Goal: Task Accomplishment & Management: Manage account settings

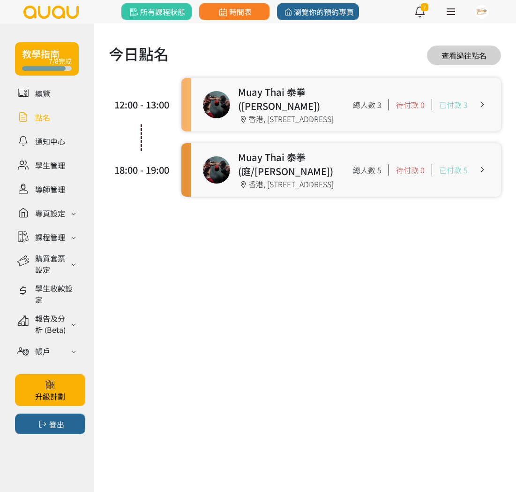
click at [246, 111] on link at bounding box center [346, 104] width 311 height 53
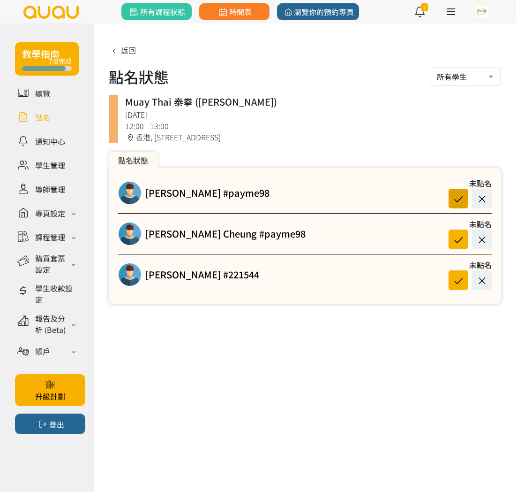
click at [455, 198] on icon at bounding box center [459, 198] width 18 height 13
click at [458, 242] on icon at bounding box center [459, 239] width 18 height 13
click at [194, 192] on link "[PERSON_NAME] #payme98" at bounding box center [207, 193] width 124 height 14
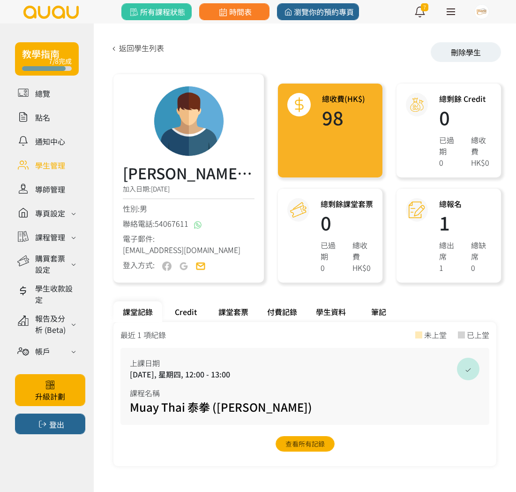
click at [336, 309] on div "學生資料" at bounding box center [331, 311] width 49 height 21
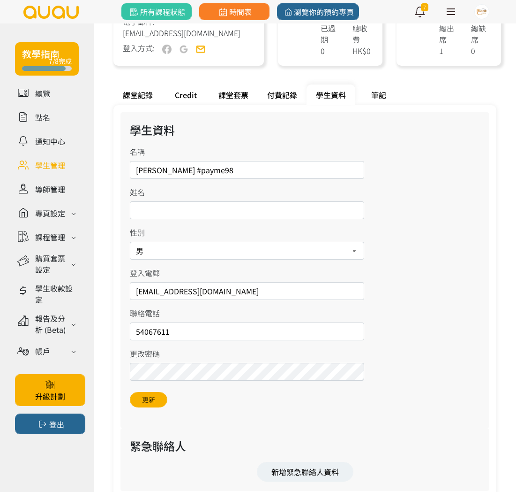
scroll to position [244, 0]
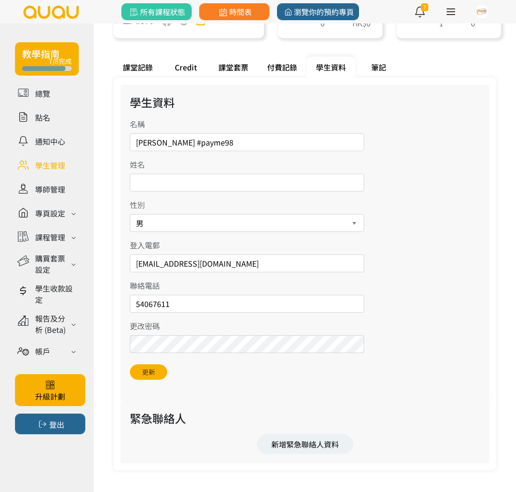
click at [266, 222] on select "男 女" at bounding box center [247, 223] width 235 height 18
select select "1"
click at [130, 214] on select "男 女" at bounding box center [247, 223] width 235 height 18
click at [137, 374] on button "更新" at bounding box center [149, 371] width 38 height 15
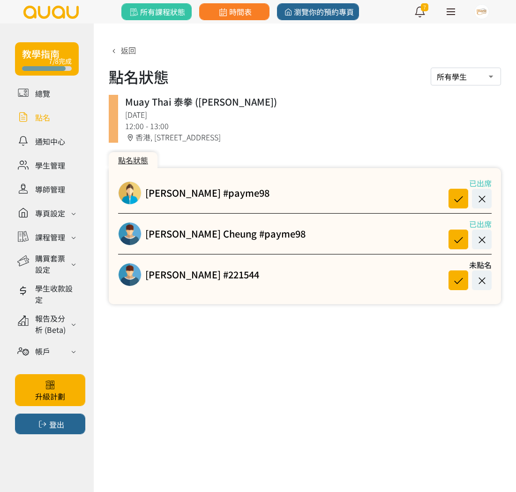
click at [50, 117] on link at bounding box center [47, 117] width 64 height 16
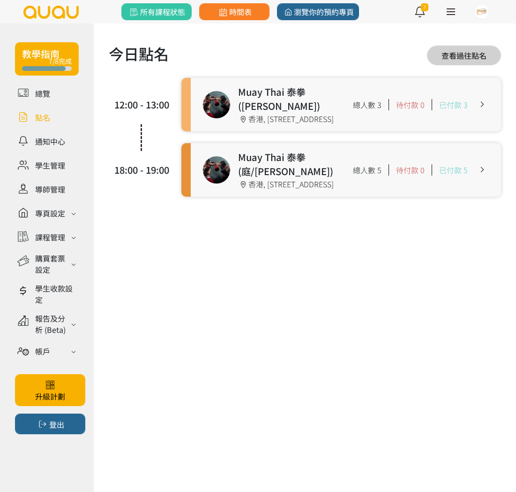
click at [246, 180] on link at bounding box center [346, 169] width 311 height 53
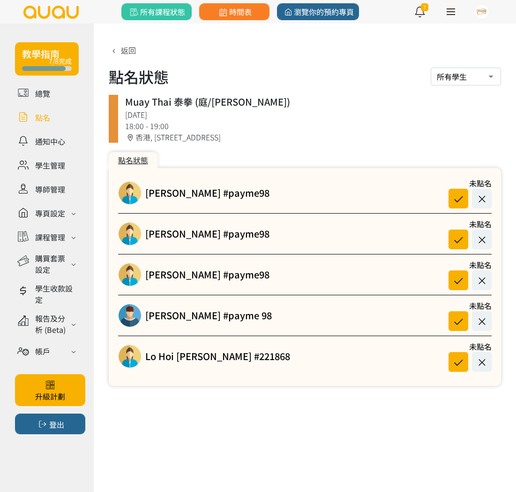
click at [39, 119] on link at bounding box center [47, 117] width 64 height 16
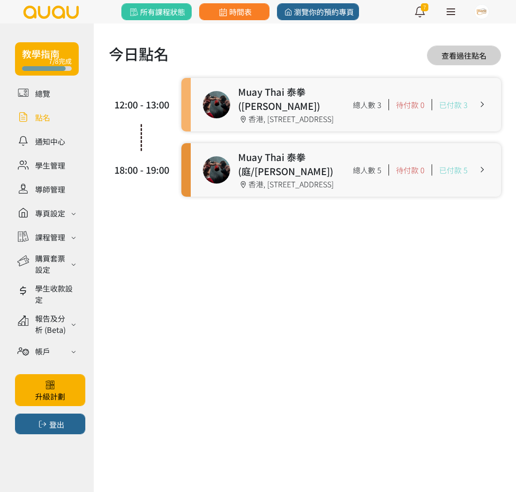
click at [184, 100] on div "Muay Thai 泰拳 ([PERSON_NAME]) 12:00 - 13:00 [STREET_ADDRESS]舖 總人數 3 待付款 0 已付款 3 …" at bounding box center [342, 104] width 320 height 53
click at [203, 104] on link at bounding box center [346, 104] width 311 height 53
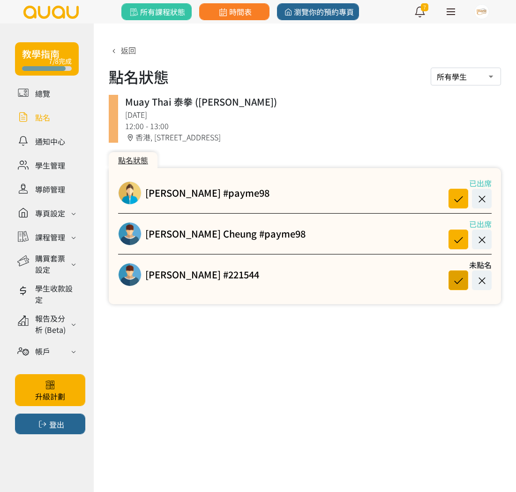
click at [458, 280] on icon at bounding box center [459, 280] width 18 height 13
click at [193, 272] on link "[PERSON_NAME] #221544" at bounding box center [202, 274] width 114 height 14
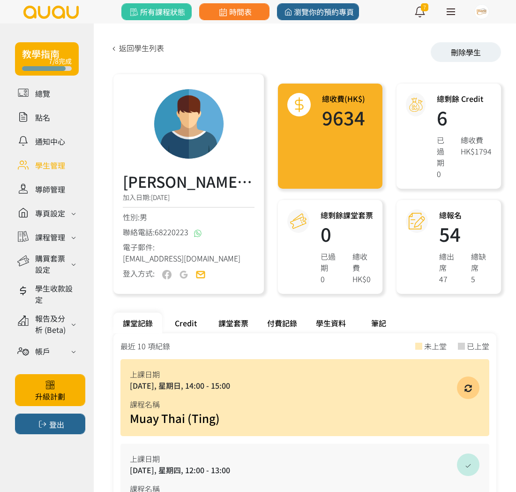
click at [189, 320] on div "Credit" at bounding box center [185, 322] width 47 height 21
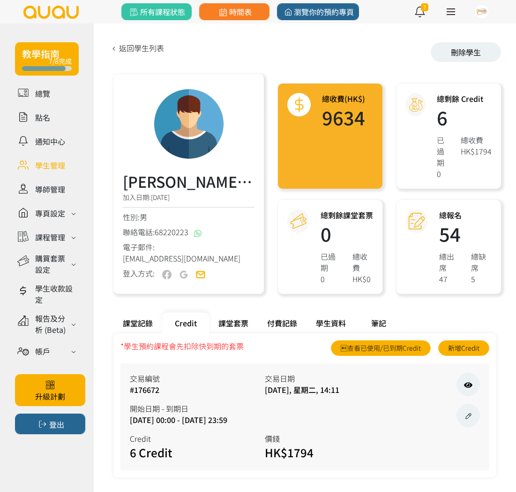
click at [141, 325] on div "課堂記錄" at bounding box center [138, 322] width 49 height 21
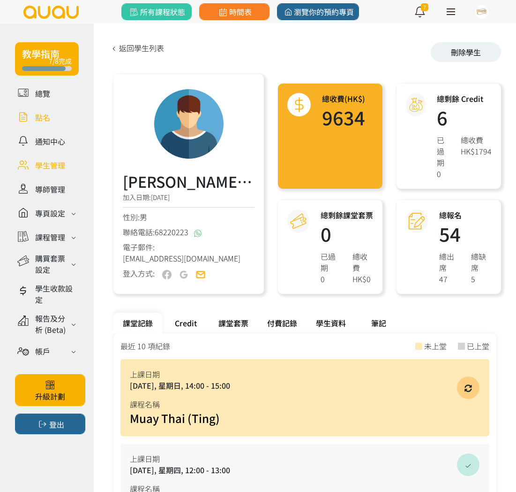
click at [26, 110] on link at bounding box center [47, 117] width 64 height 16
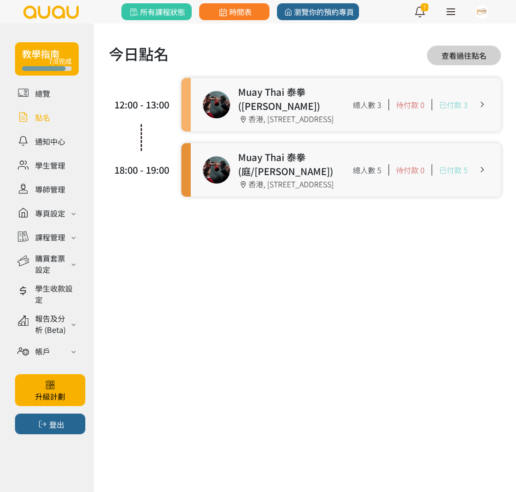
click at [289, 113] on link at bounding box center [346, 104] width 311 height 53
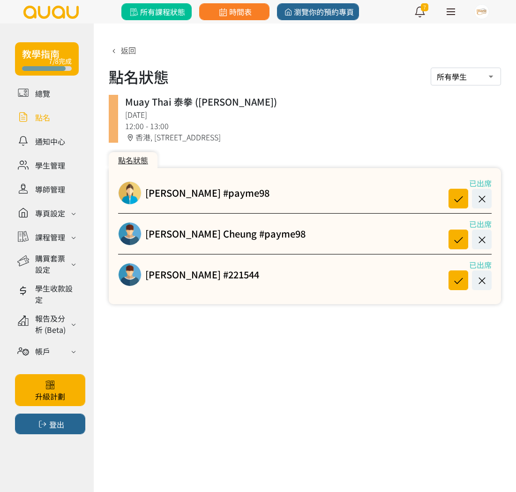
click at [168, 14] on span "所有課程狀態" at bounding box center [156, 11] width 57 height 11
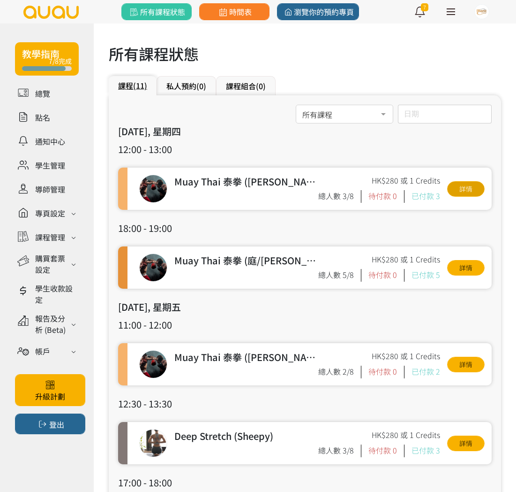
click at [470, 188] on link "詳情" at bounding box center [467, 188] width 38 height 15
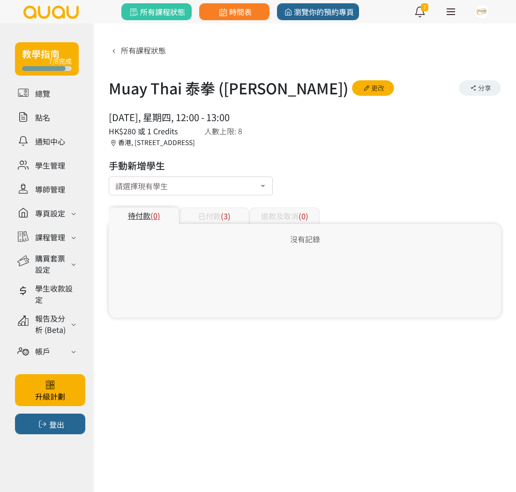
click at [200, 184] on div "請選擇現有學生" at bounding box center [191, 185] width 164 height 19
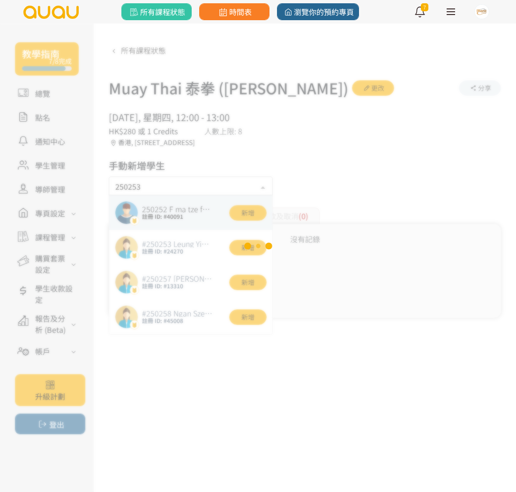
type input "250253"
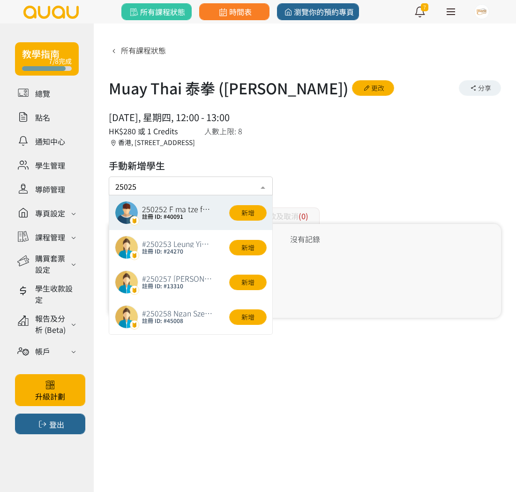
type input "250253"
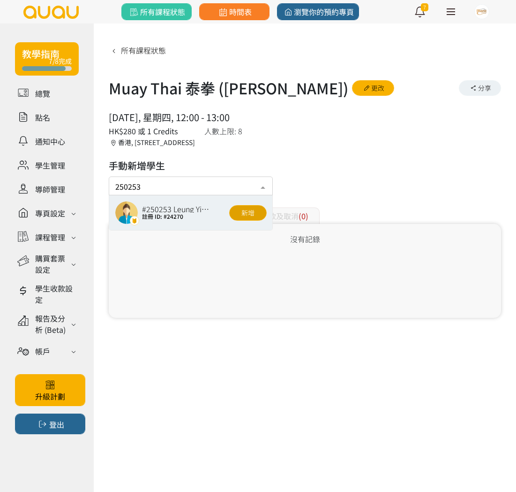
click at [252, 213] on button "新增" at bounding box center [248, 212] width 38 height 15
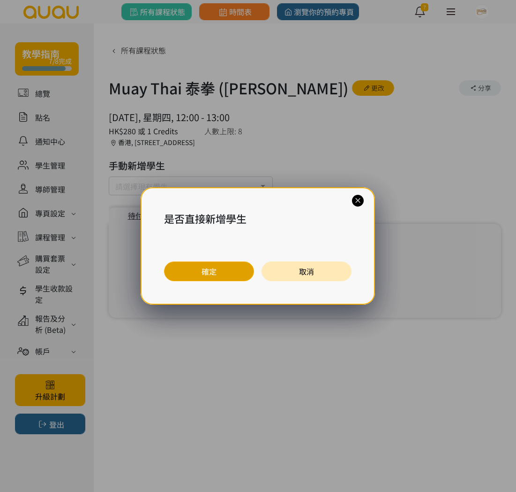
click at [210, 266] on button "確定" at bounding box center [209, 271] width 90 height 20
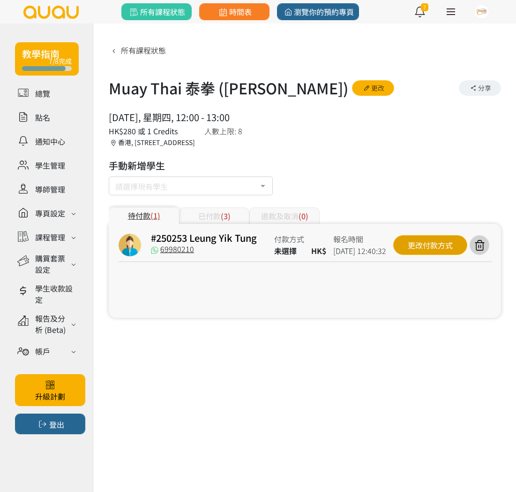
click at [441, 246] on div "更改付款方式" at bounding box center [431, 245] width 74 height 20
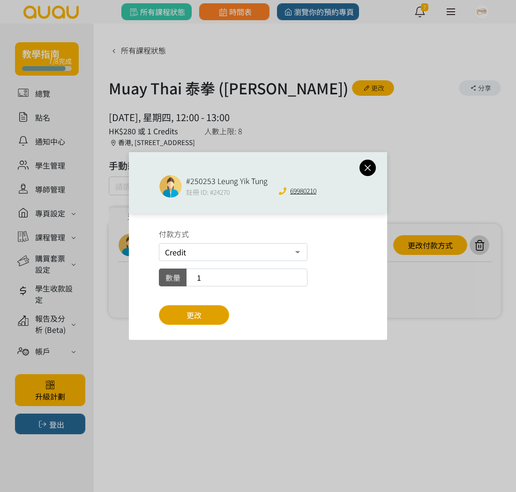
click at [199, 309] on button "更改" at bounding box center [194, 315] width 70 height 20
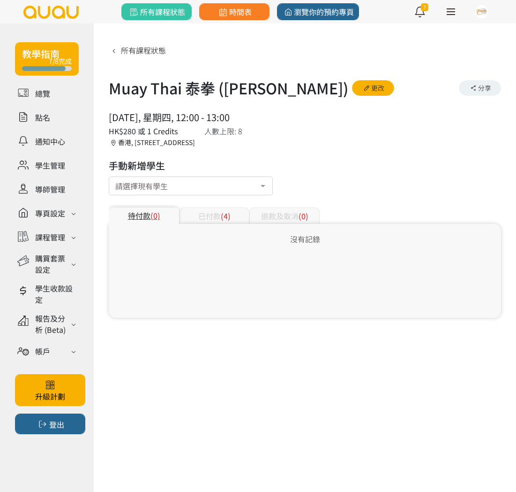
click at [230, 210] on div "已付款 (4)" at bounding box center [214, 215] width 70 height 16
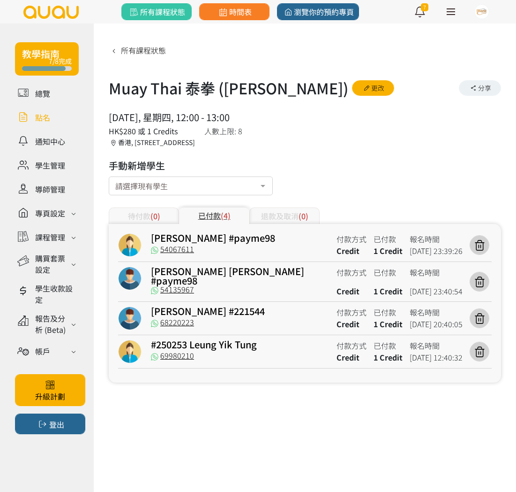
click at [47, 118] on link at bounding box center [47, 117] width 64 height 16
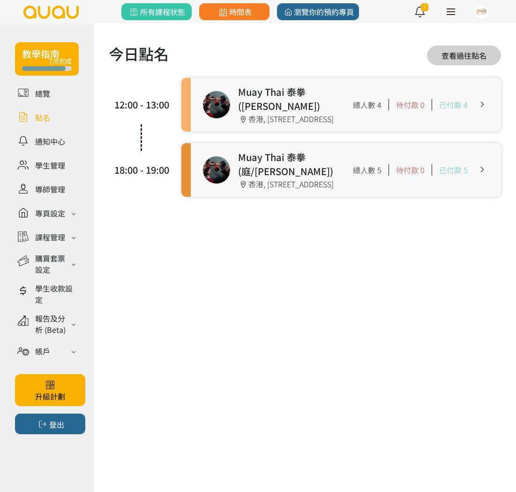
click at [224, 121] on link at bounding box center [346, 104] width 311 height 53
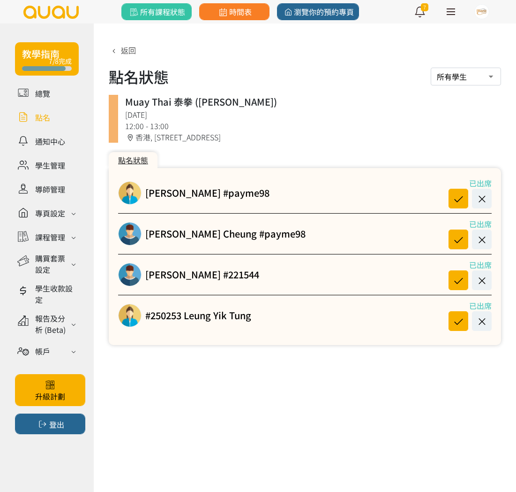
click at [35, 111] on link at bounding box center [47, 117] width 64 height 16
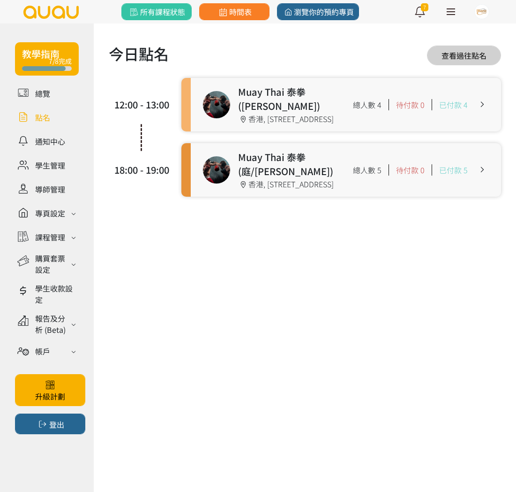
click at [248, 169] on link at bounding box center [346, 169] width 311 height 53
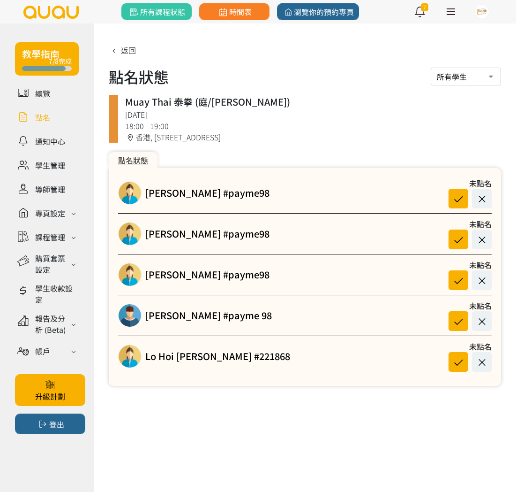
click at [36, 121] on link at bounding box center [47, 117] width 64 height 16
